Goal: Transaction & Acquisition: Purchase product/service

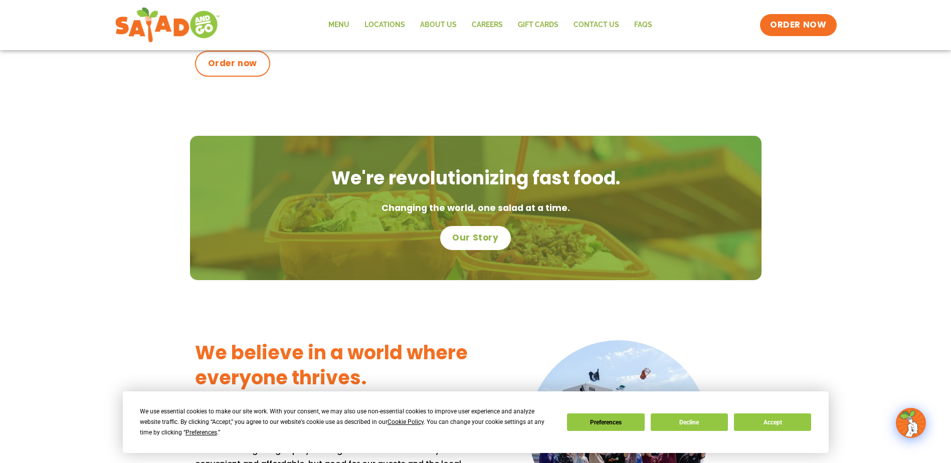
scroll to position [366, 0]
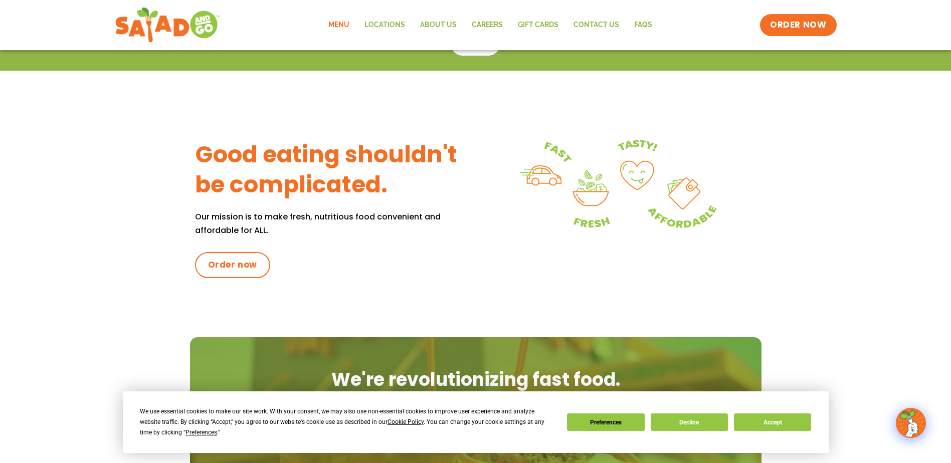
click at [332, 23] on link "Menu" at bounding box center [339, 25] width 36 height 23
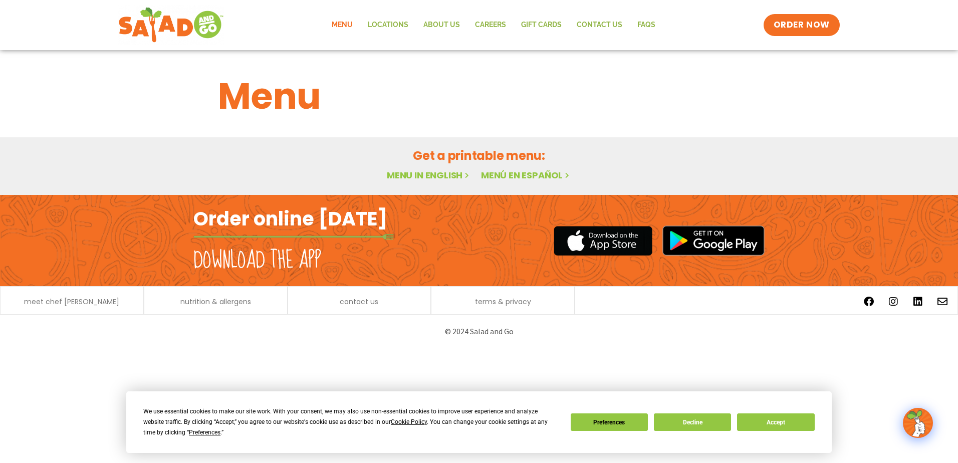
click at [431, 168] on div "Menu in English Menú en español" at bounding box center [479, 175] width 522 height 15
click at [430, 178] on link "Menu in English" at bounding box center [429, 175] width 84 height 13
click at [679, 429] on button "Decline" at bounding box center [692, 423] width 77 height 18
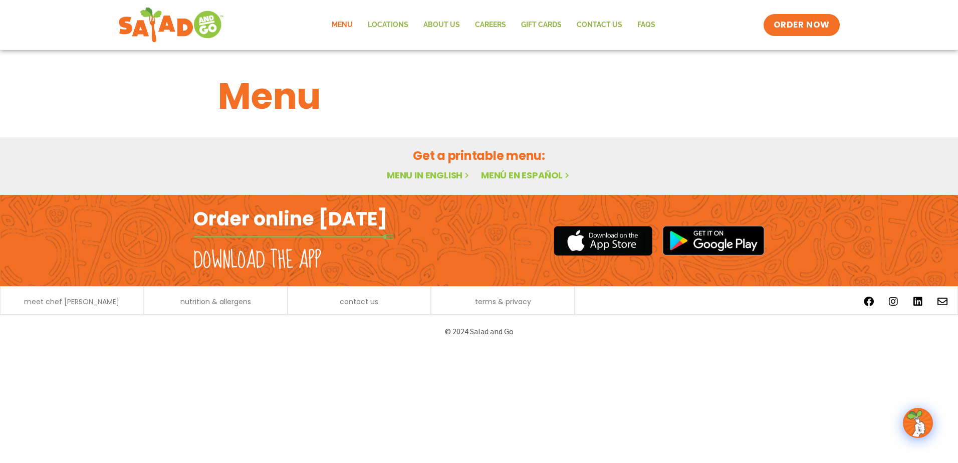
click at [504, 348] on html "Menu Locations About Us Careers GIFT CARDS Contact Us FAQs Menu Menu Locations …" at bounding box center [479, 174] width 958 height 348
click at [134, 306] on div "meet chef [PERSON_NAME]" at bounding box center [72, 302] width 133 height 11
click at [87, 303] on span "meet chef [PERSON_NAME]" at bounding box center [71, 301] width 95 height 7
click at [785, 20] on span "ORDER NOW" at bounding box center [802, 25] width 62 height 13
